Goal: Task Accomplishment & Management: Manage account settings

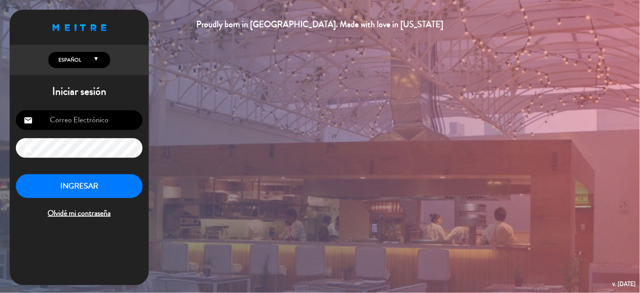
type input "[EMAIL_ADDRESS][DOMAIN_NAME]"
click at [39, 190] on button "INGRESAR" at bounding box center [79, 186] width 127 height 24
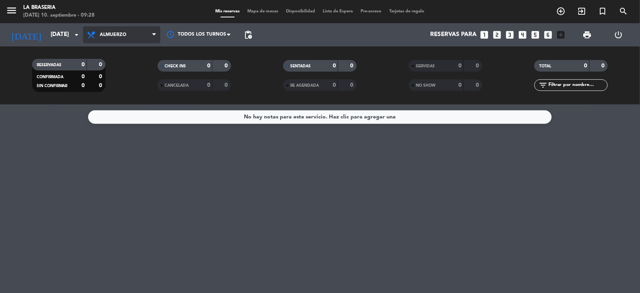
click at [113, 29] on span "Almuerzo" at bounding box center [121, 34] width 77 height 17
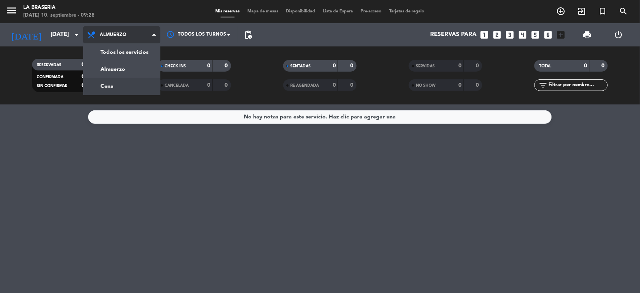
click at [127, 81] on div "menu La Braseria [DATE] 10. septiembre - 09:28 Mis reservas Mapa de mesas Dispo…" at bounding box center [320, 52] width 640 height 104
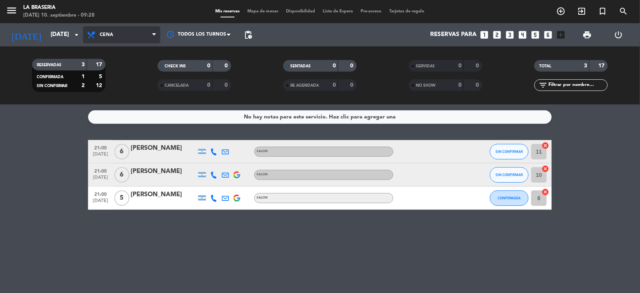
click at [116, 34] on span "Cena" at bounding box center [121, 34] width 77 height 17
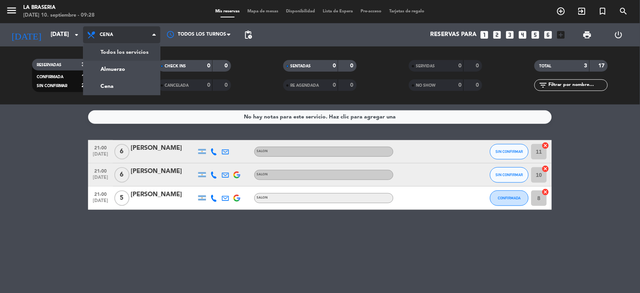
click at [129, 58] on div "menu La Braseria [DATE] 10. septiembre - 09:28 Mis reservas Mapa de mesas Dispo…" at bounding box center [320, 52] width 640 height 104
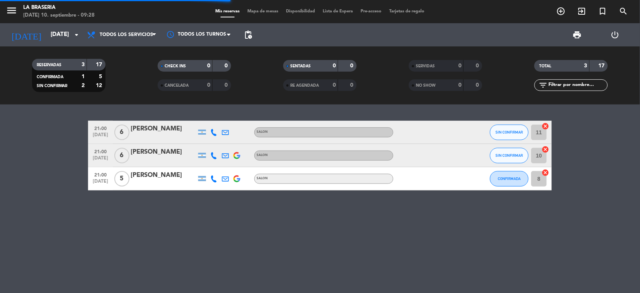
click at [125, 44] on div "Todos los servicios Almuerzo Cena Todos los servicios Todos los servicios Almue…" at bounding box center [121, 34] width 77 height 23
click at [138, 32] on span "Todos los servicios" at bounding box center [126, 34] width 53 height 5
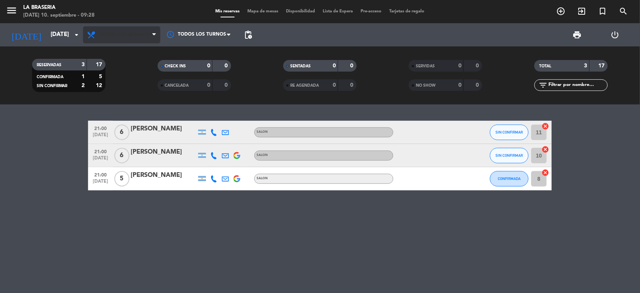
click at [133, 43] on span "Todos los servicios" at bounding box center [121, 34] width 77 height 17
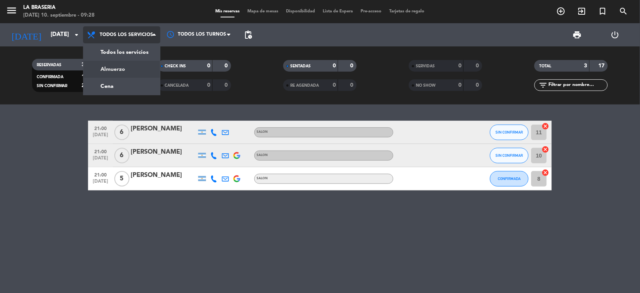
click at [122, 76] on div "menu La Braseria [DATE] 10. septiembre - 09:28 Mis reservas Mapa de mesas Dispo…" at bounding box center [320, 52] width 640 height 104
